Goal: Obtain resource: Download file/media

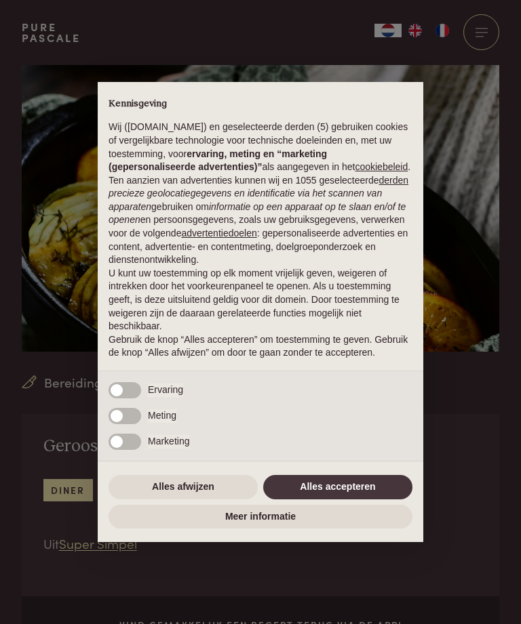
click at [375, 500] on button "Alles accepteren" at bounding box center [337, 487] width 149 height 24
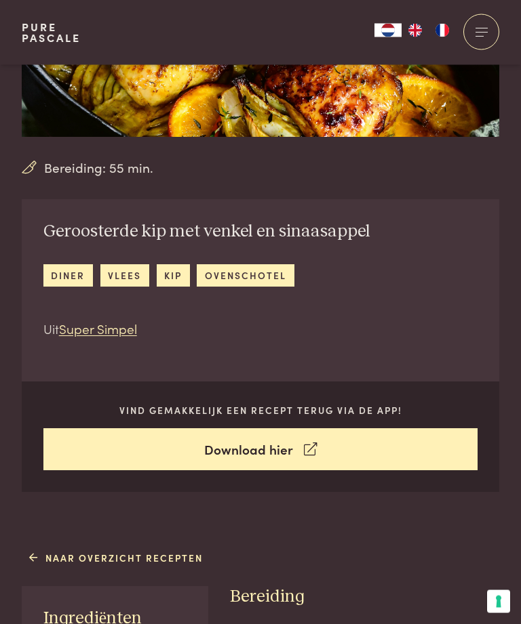
scroll to position [216, 0]
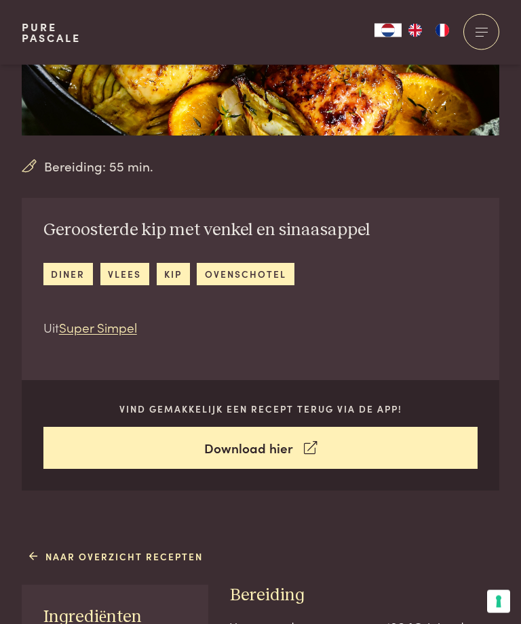
click at [378, 450] on link "Download hier" at bounding box center [260, 449] width 435 height 43
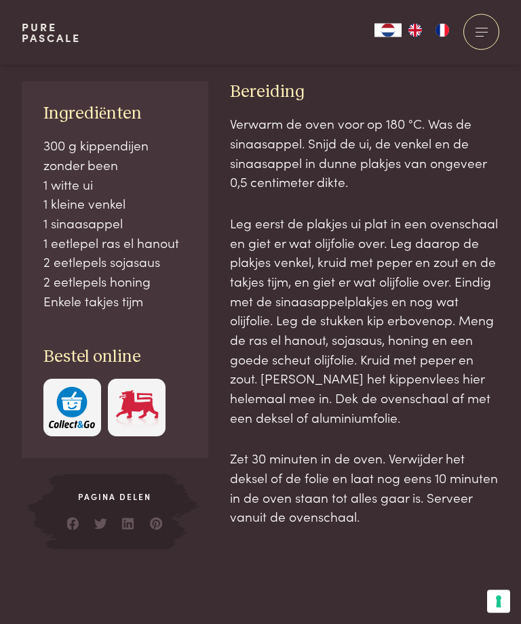
scroll to position [722, 0]
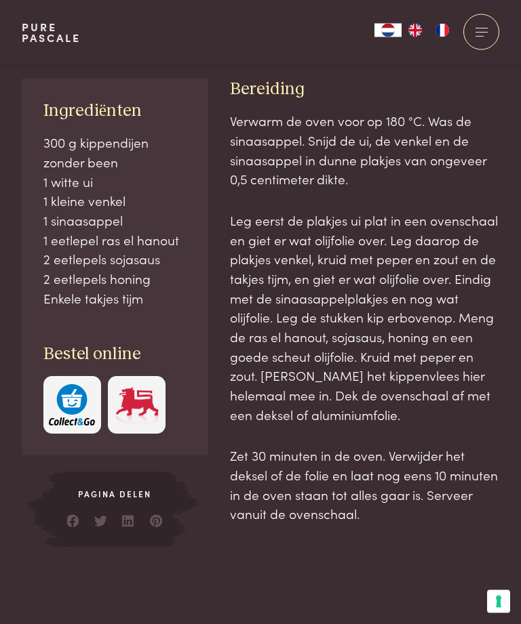
click at [105, 491] on span "Pagina delen" at bounding box center [115, 495] width 102 height 12
click at [111, 489] on span "Pagina delen" at bounding box center [115, 495] width 102 height 12
click at [105, 496] on div "Pagina delen" at bounding box center [115, 510] width 102 height 75
click at [110, 499] on div "Pagina delen" at bounding box center [115, 510] width 102 height 75
click at [119, 502] on div "Pagina delen" at bounding box center [115, 510] width 102 height 75
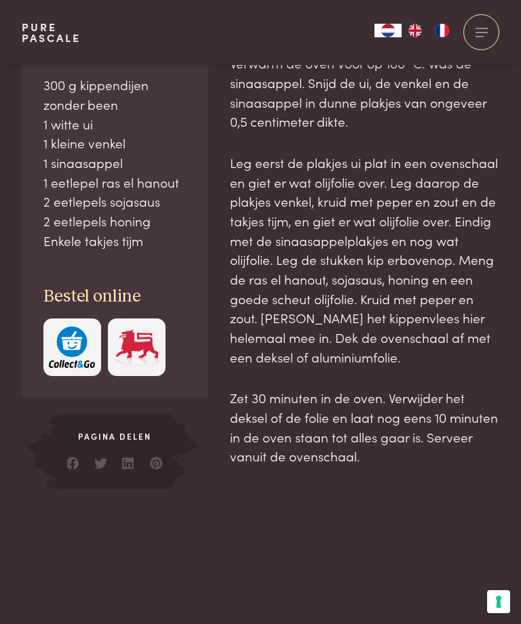
scroll to position [803, 0]
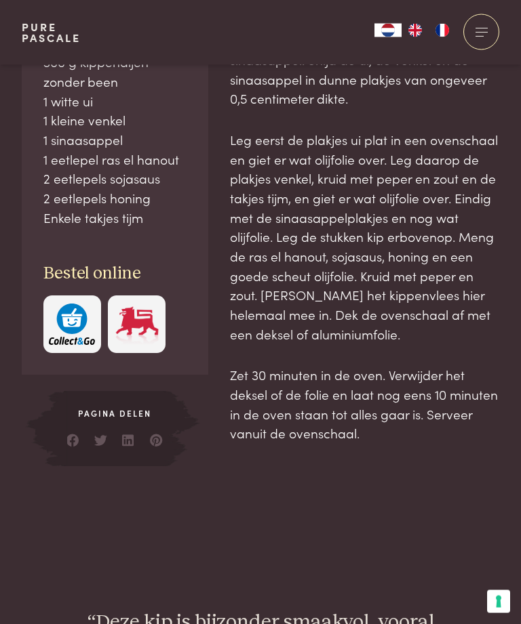
click at [109, 417] on div "Pagina delen" at bounding box center [115, 429] width 102 height 75
click at [114, 418] on div "Pagina delen" at bounding box center [115, 429] width 102 height 75
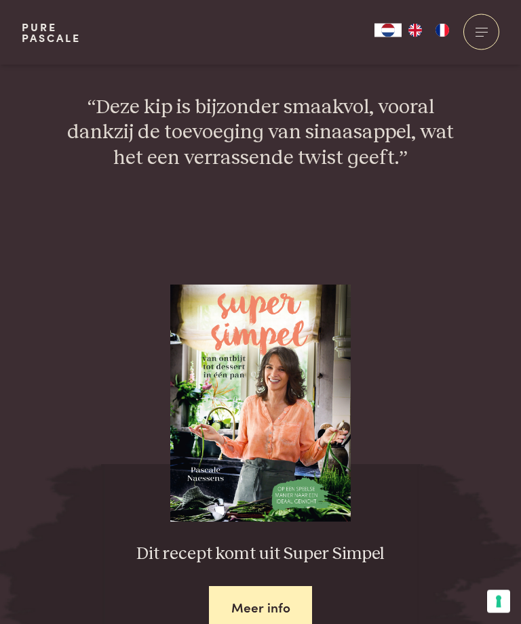
scroll to position [1319, 0]
click at [294, 606] on link "Meer info" at bounding box center [261, 607] width 104 height 43
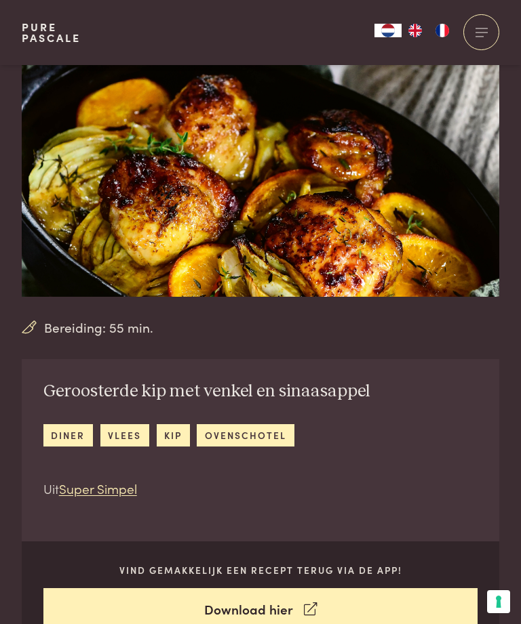
scroll to position [0, 0]
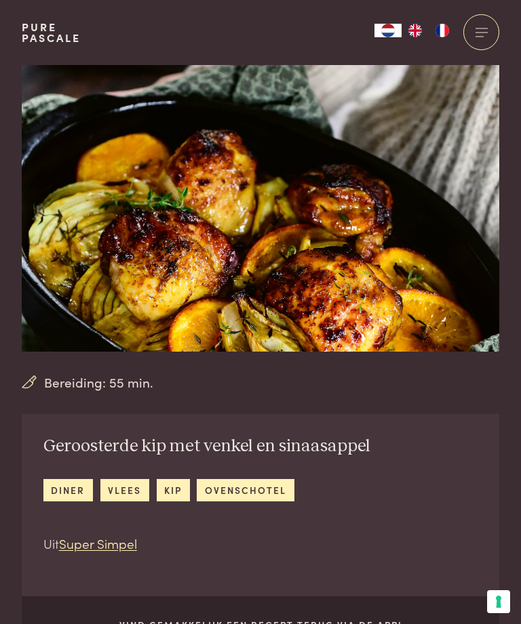
click at [62, 106] on img at bounding box center [260, 208] width 477 height 287
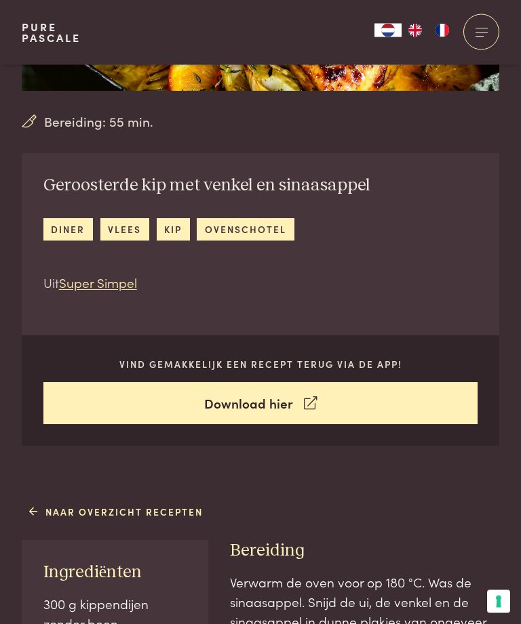
scroll to position [263, 0]
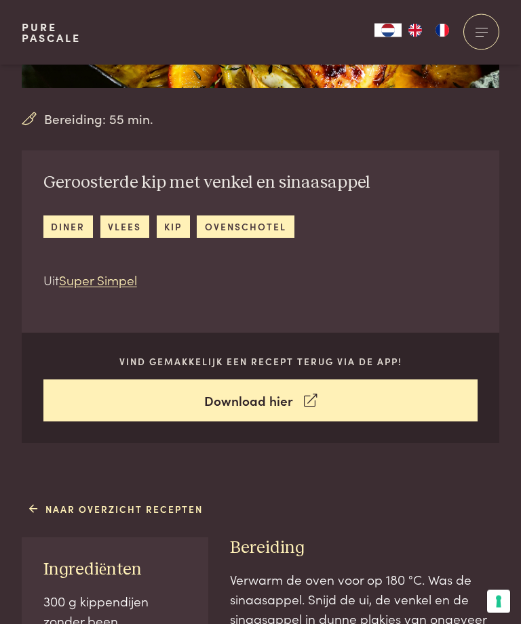
click at [39, 184] on div "Geroosterde kip met venkel en sinaasappel diner vlees kip ovenschotel Uit Super…" at bounding box center [207, 231] width 370 height 161
click at [61, 206] on div "Geroosterde kip met venkel en sinaasappel diner vlees kip ovenschotel Uit Super…" at bounding box center [207, 231] width 370 height 161
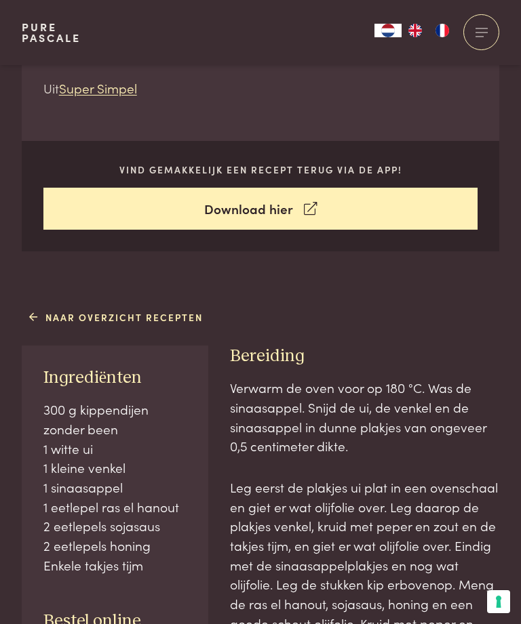
scroll to position [459, 0]
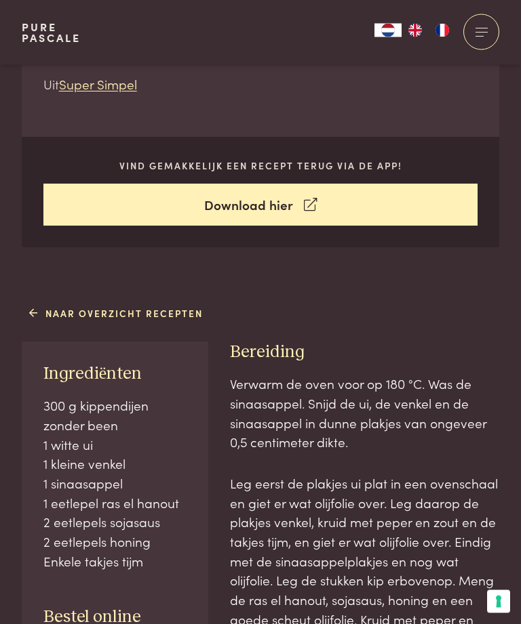
click at [94, 366] on span "Ingrediënten" at bounding box center [92, 374] width 98 height 17
click at [90, 387] on div "Ingrediënten 300 g kippendijen zonder been 1 witte ui 1 kleine venkel 1 sinaasa…" at bounding box center [115, 530] width 186 height 377
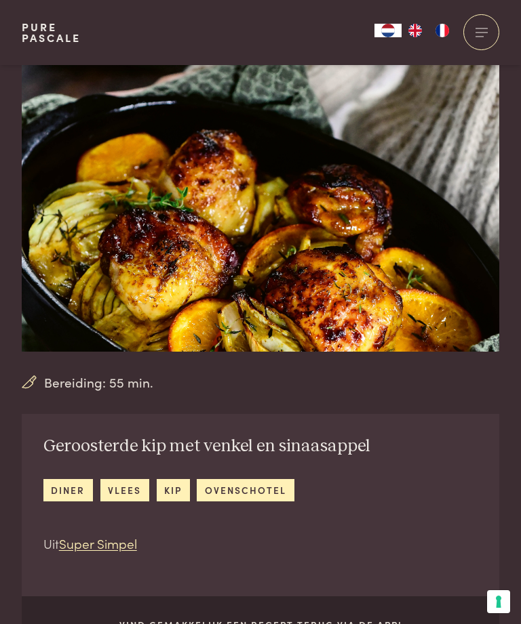
scroll to position [341, 0]
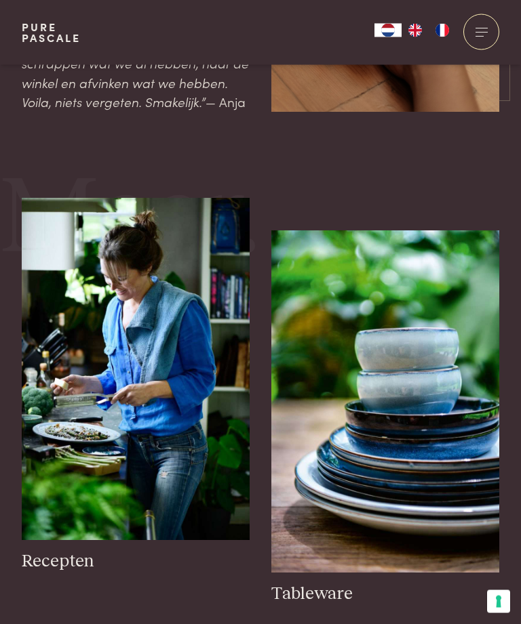
scroll to position [1596, 0]
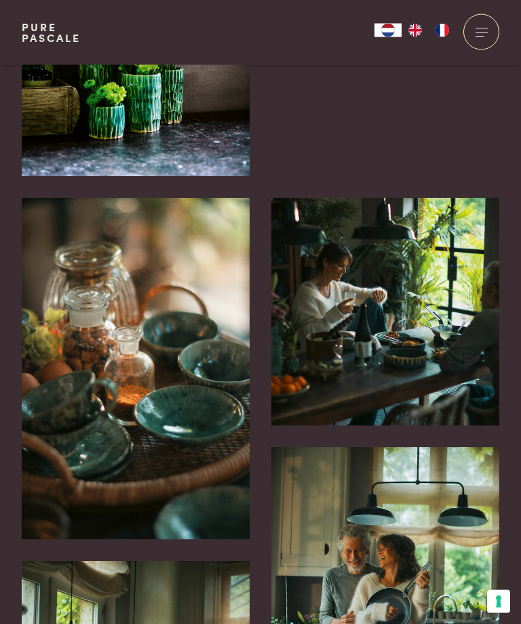
scroll to position [2994, 0]
